Goal: Task Accomplishment & Management: Use online tool/utility

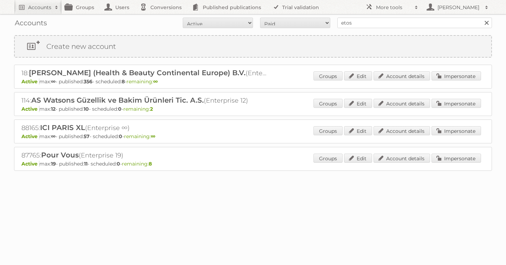
type input "etos"
click at [481, 18] on input "Search" at bounding box center [486, 23] width 11 height 11
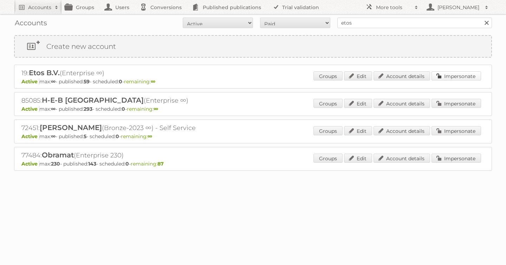
click at [467, 77] on link "Impersonate" at bounding box center [457, 75] width 50 height 9
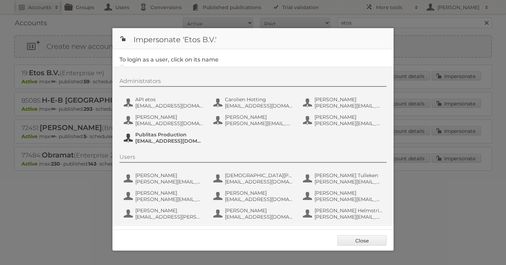
click at [160, 136] on span "Publitas Production" at bounding box center [169, 135] width 68 height 6
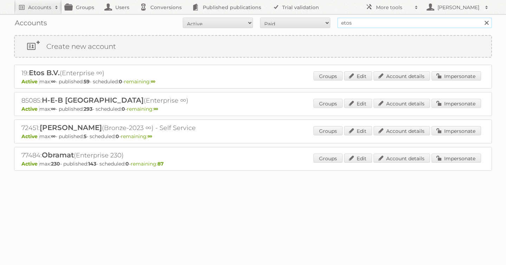
drag, startPoint x: 359, startPoint y: 23, endPoint x: 271, endPoint y: 15, distance: 88.6
click at [294, 16] on div "Accounts All Active Expired Pending All Paid Trials Self service etos Search" at bounding box center [253, 23] width 478 height 18
type input "[PERSON_NAME]"
click at [481, 18] on input "Search" at bounding box center [486, 23] width 11 height 11
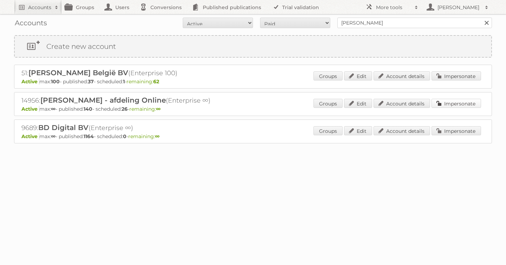
click at [457, 104] on link "Impersonate" at bounding box center [457, 103] width 50 height 9
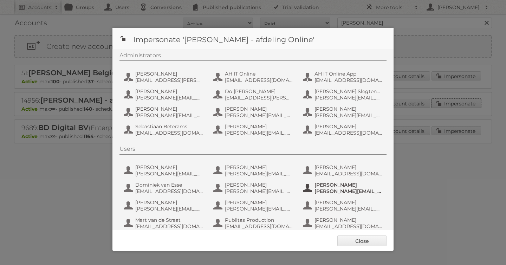
scroll to position [53, 0]
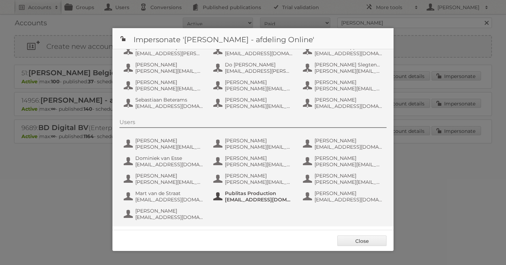
click at [242, 194] on span "Publitas Production" at bounding box center [259, 193] width 68 height 6
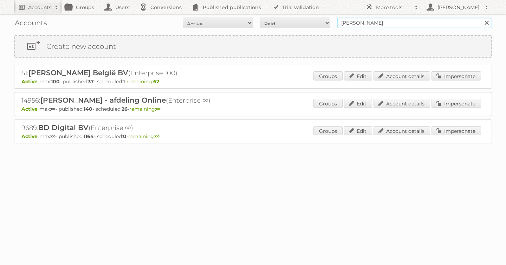
drag, startPoint x: 300, startPoint y: 24, endPoint x: 234, endPoint y: 26, distance: 66.5
click at [238, 26] on form "All Active Expired Pending All Paid Trials Self service albert heijn Search" at bounding box center [253, 23] width 478 height 11
type input "lidl be"
click at [481, 18] on input "Search" at bounding box center [486, 23] width 11 height 11
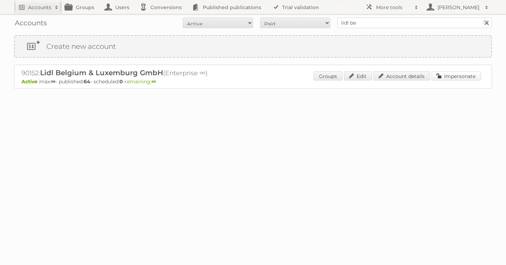
click at [473, 80] on link "Impersonate" at bounding box center [457, 75] width 50 height 9
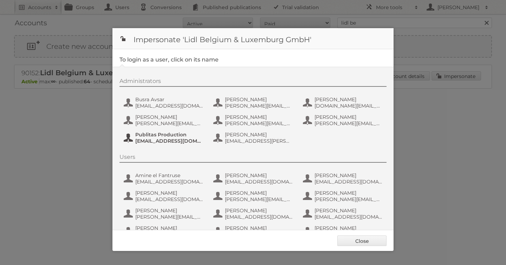
click at [161, 140] on span "fs+LidlBE@publitas.com" at bounding box center [169, 141] width 68 height 6
